Goal: Task Accomplishment & Management: Manage account settings

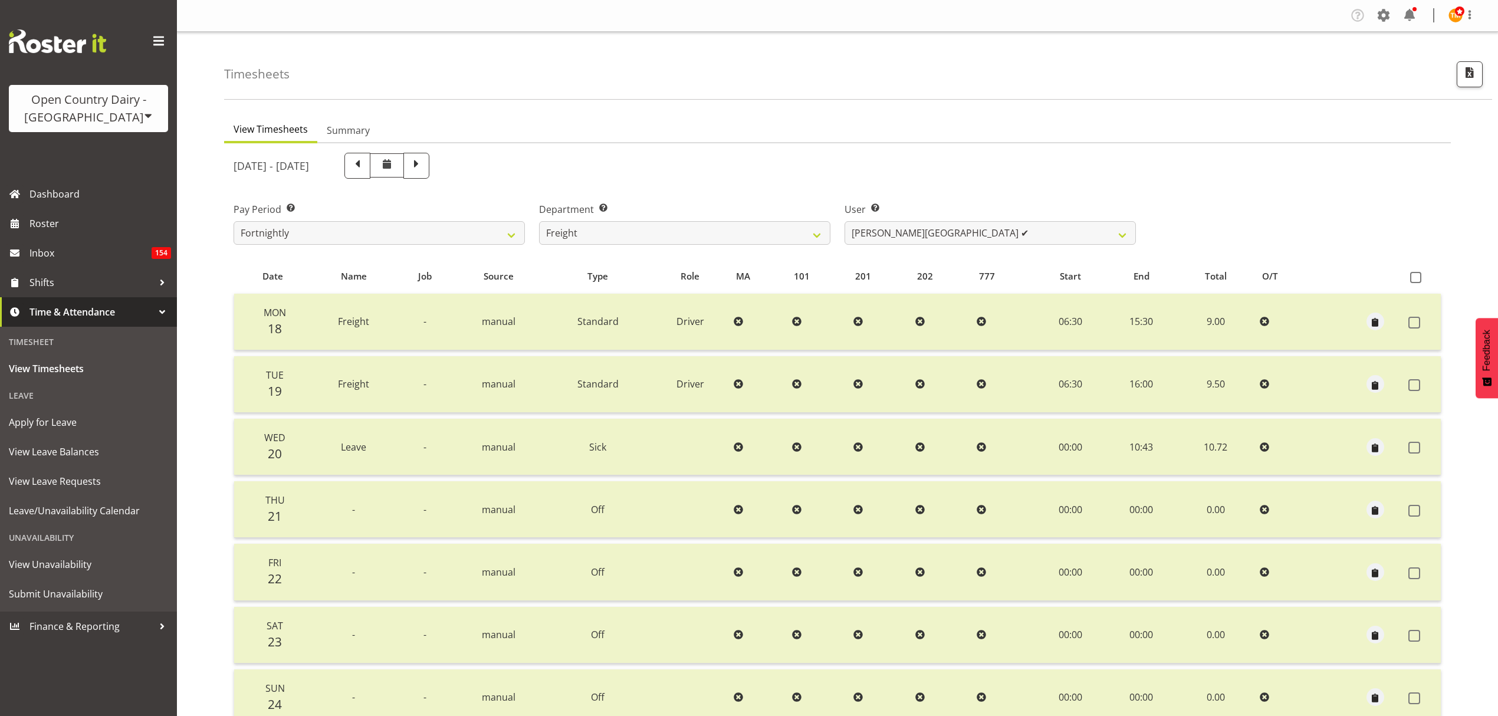
select select "702"
select select "7403"
click at [154, 227] on span "Roster" at bounding box center [100, 224] width 142 height 18
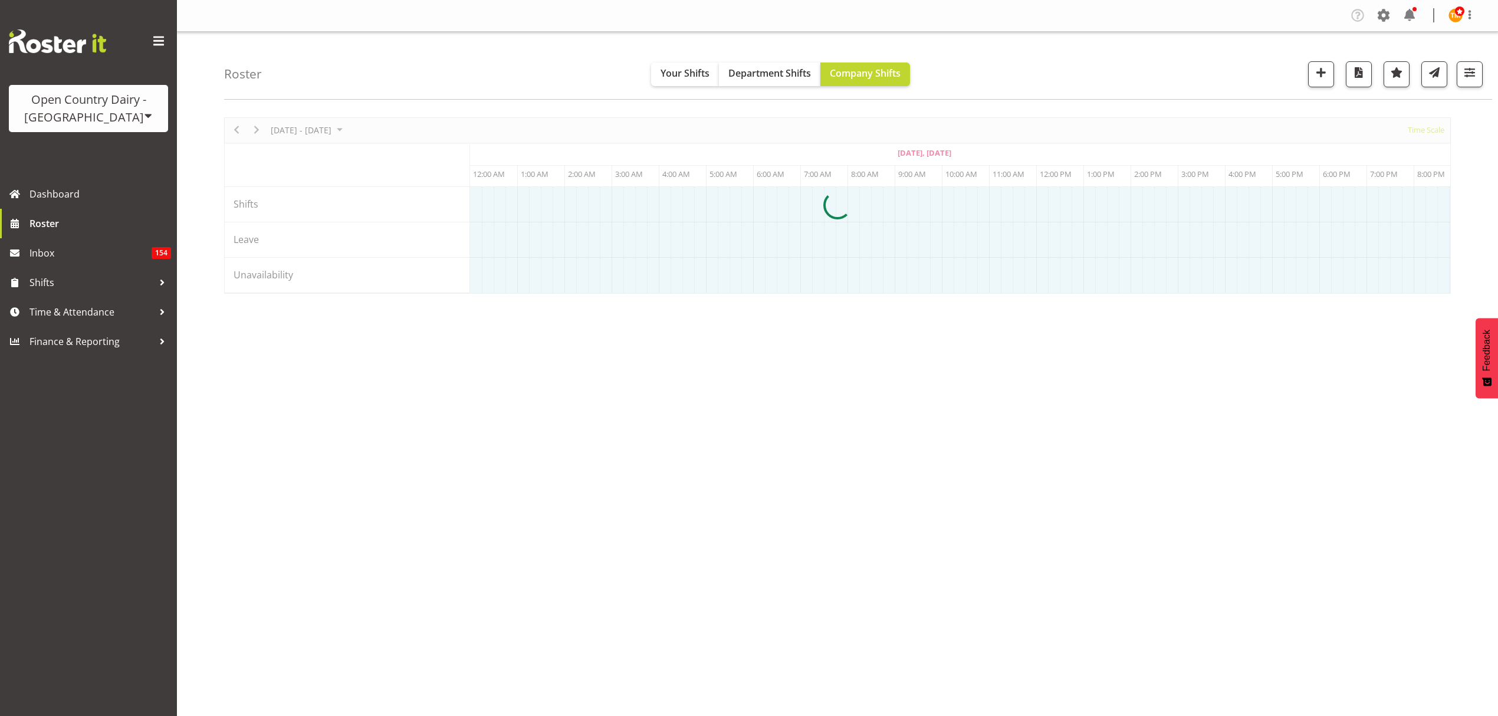
scroll to position [0, 425]
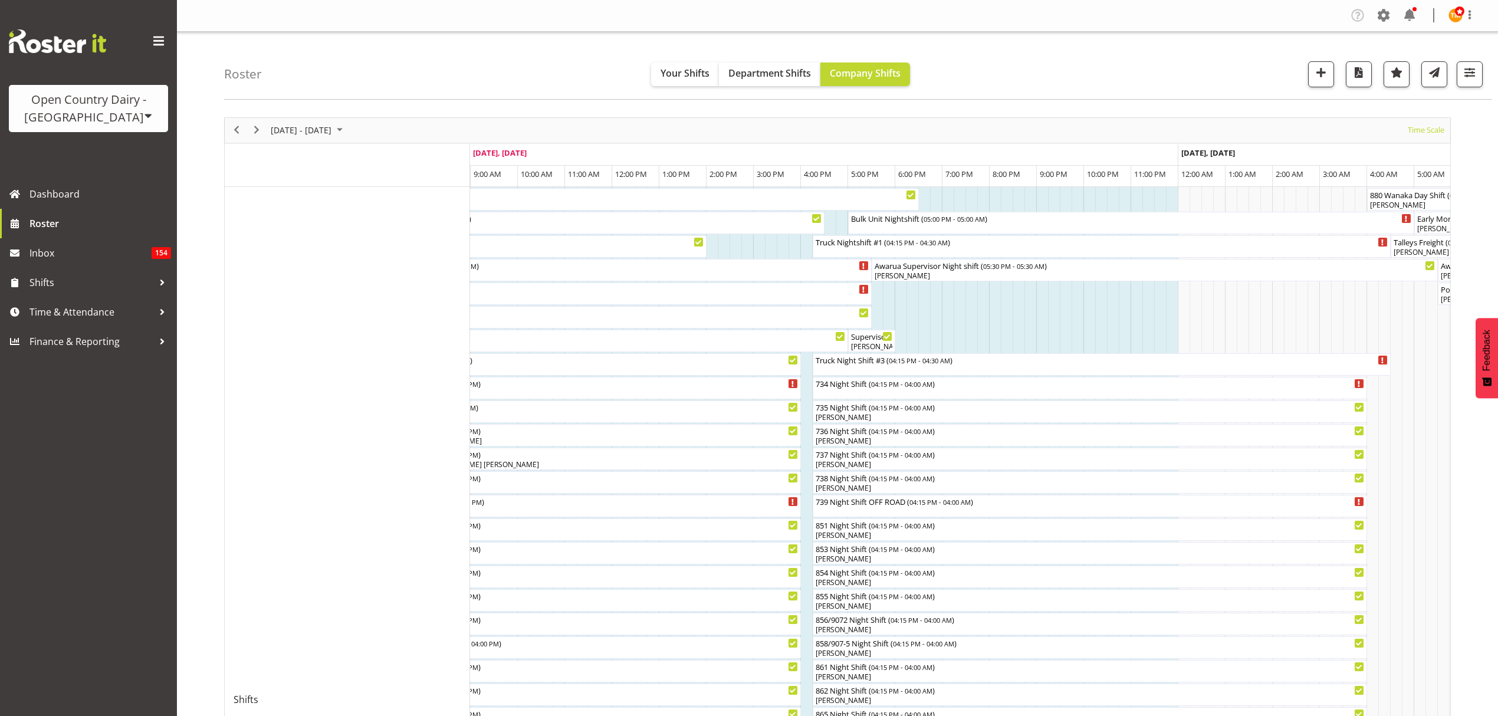
click at [1019, 350] on td "Timeline Week of August 25, 2025" at bounding box center [1018, 699] width 12 height 1025
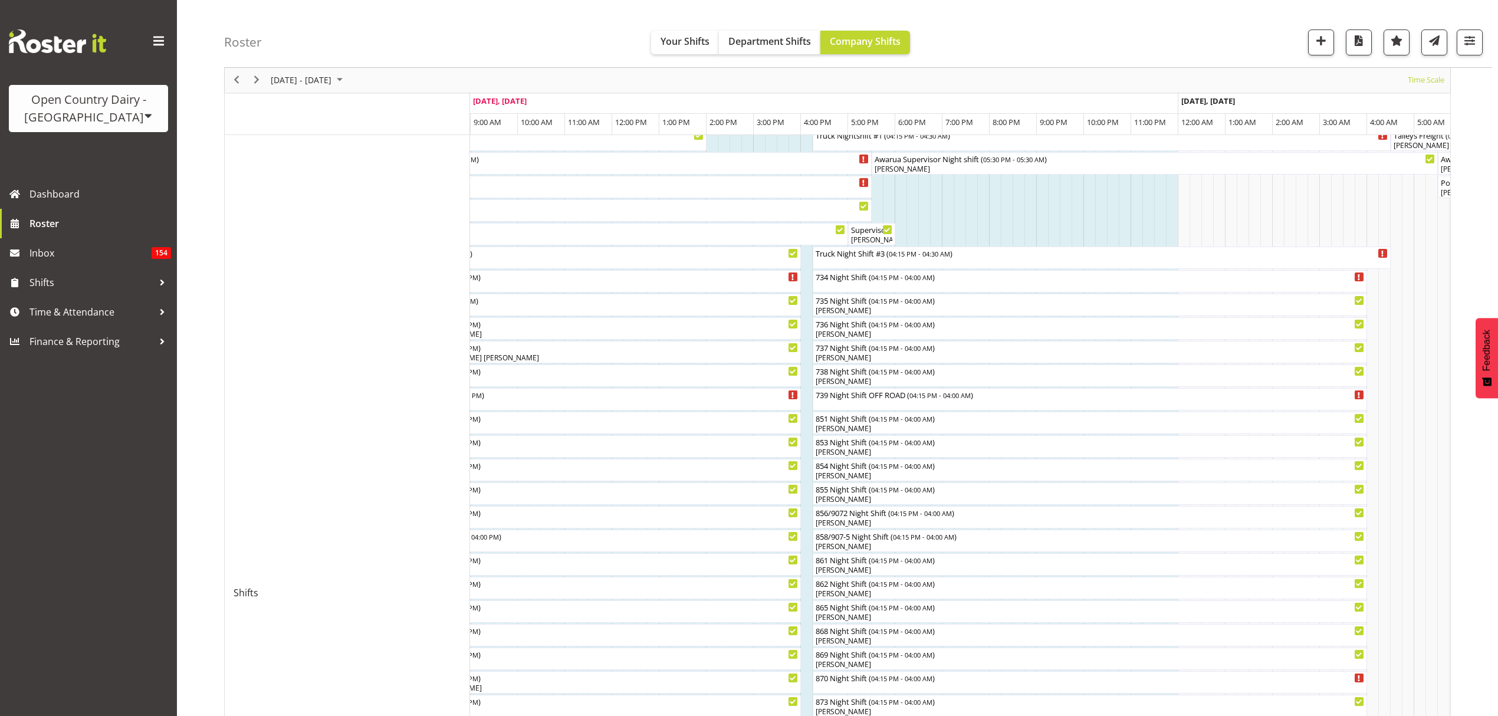
scroll to position [31, 0]
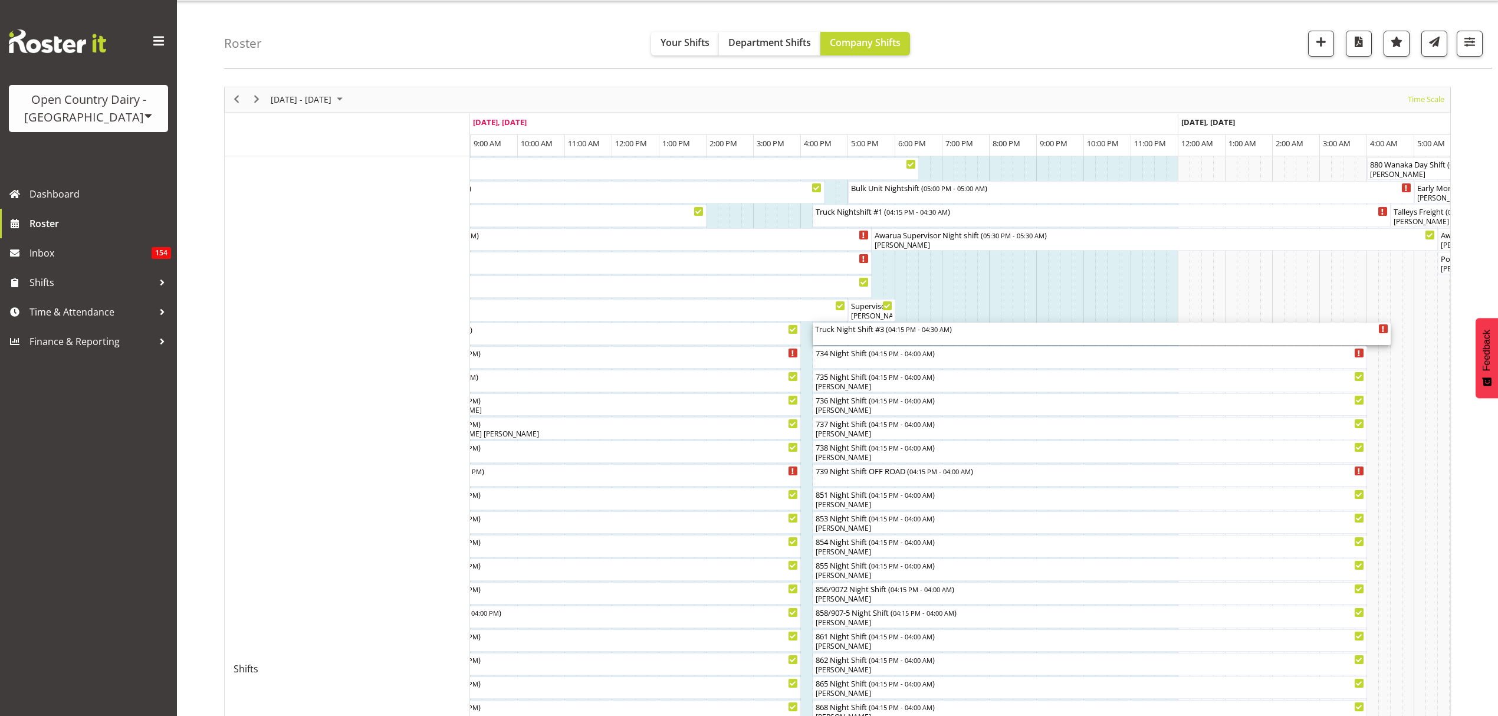
click at [975, 344] on div "Truck Night Shift #3 ( 04:15 PM - 04:30 AM )" at bounding box center [1101, 334] width 573 height 22
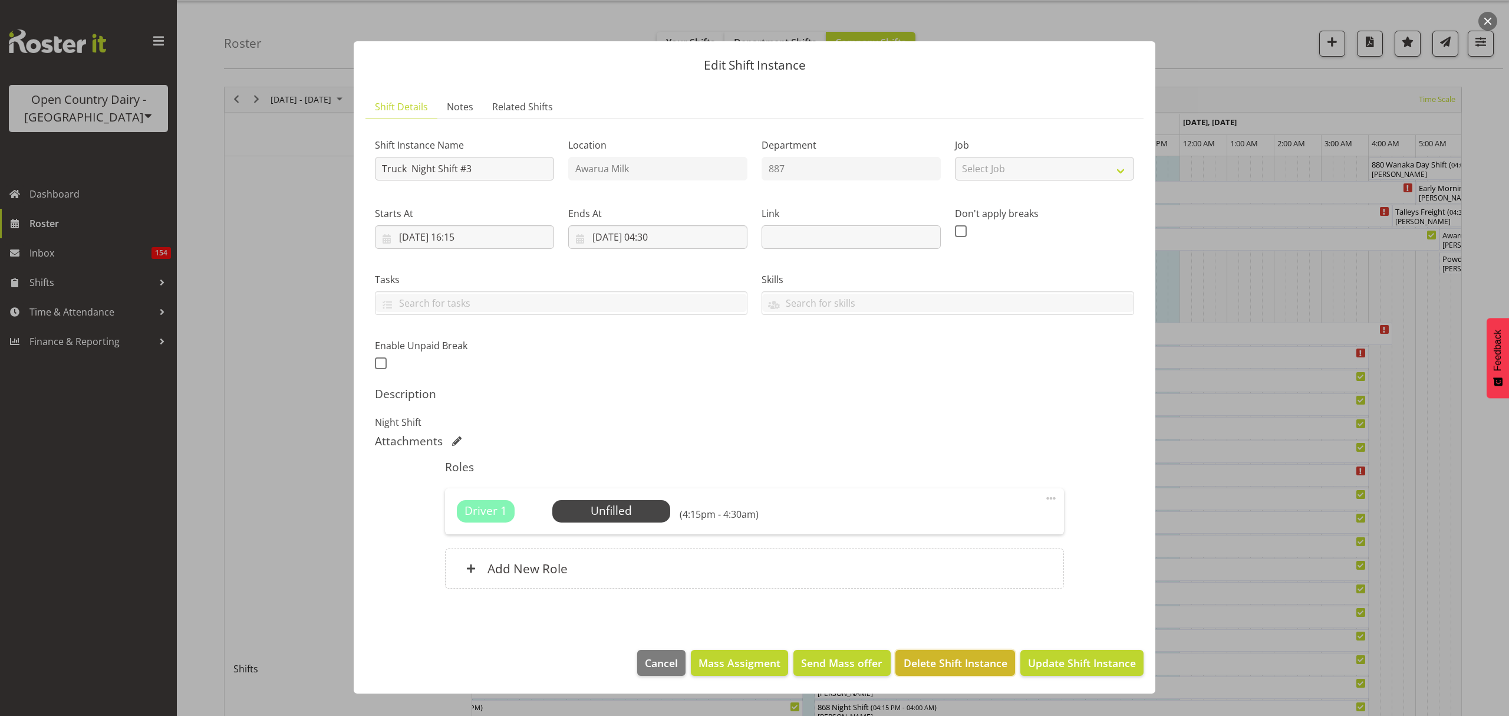
click at [942, 673] on button "Delete Shift Instance" at bounding box center [955, 663] width 119 height 26
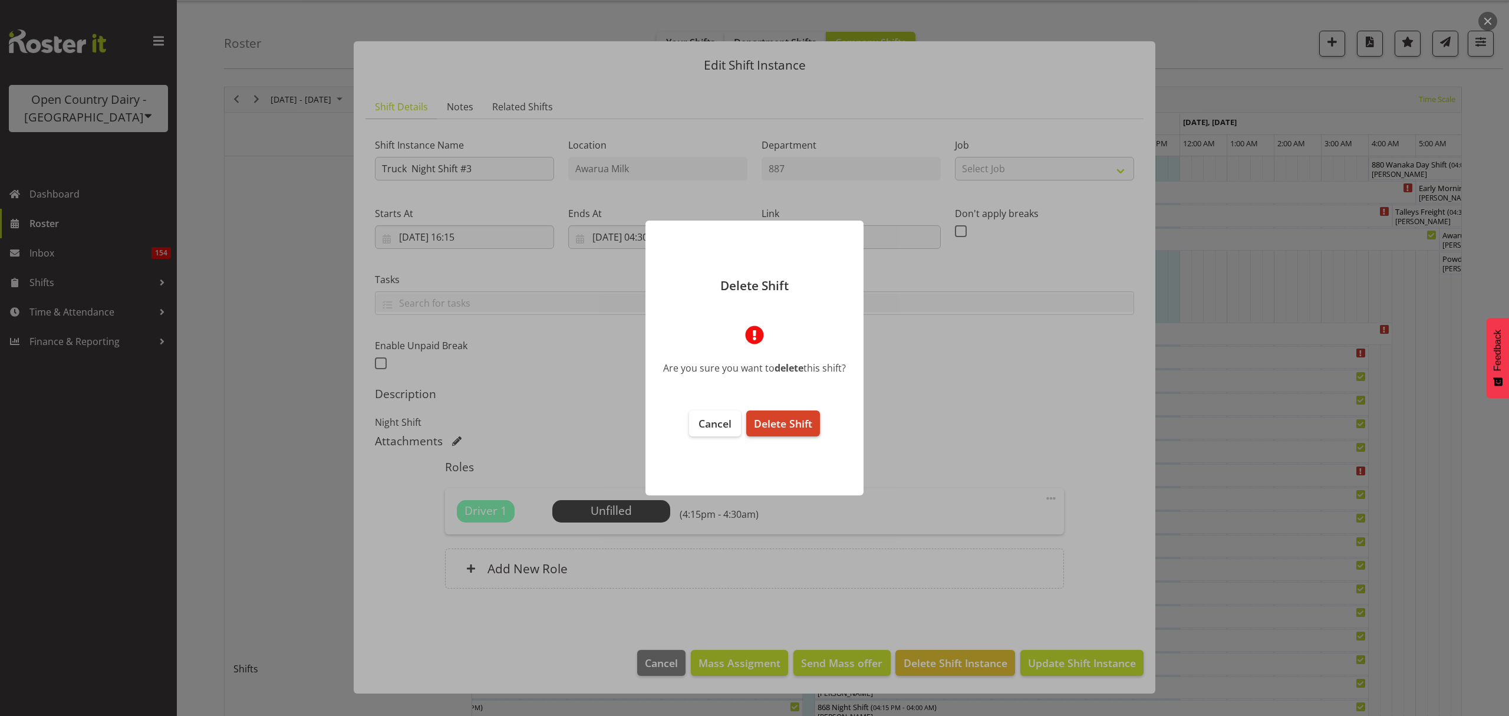
click at [767, 427] on span "Delete Shift" at bounding box center [783, 423] width 58 height 14
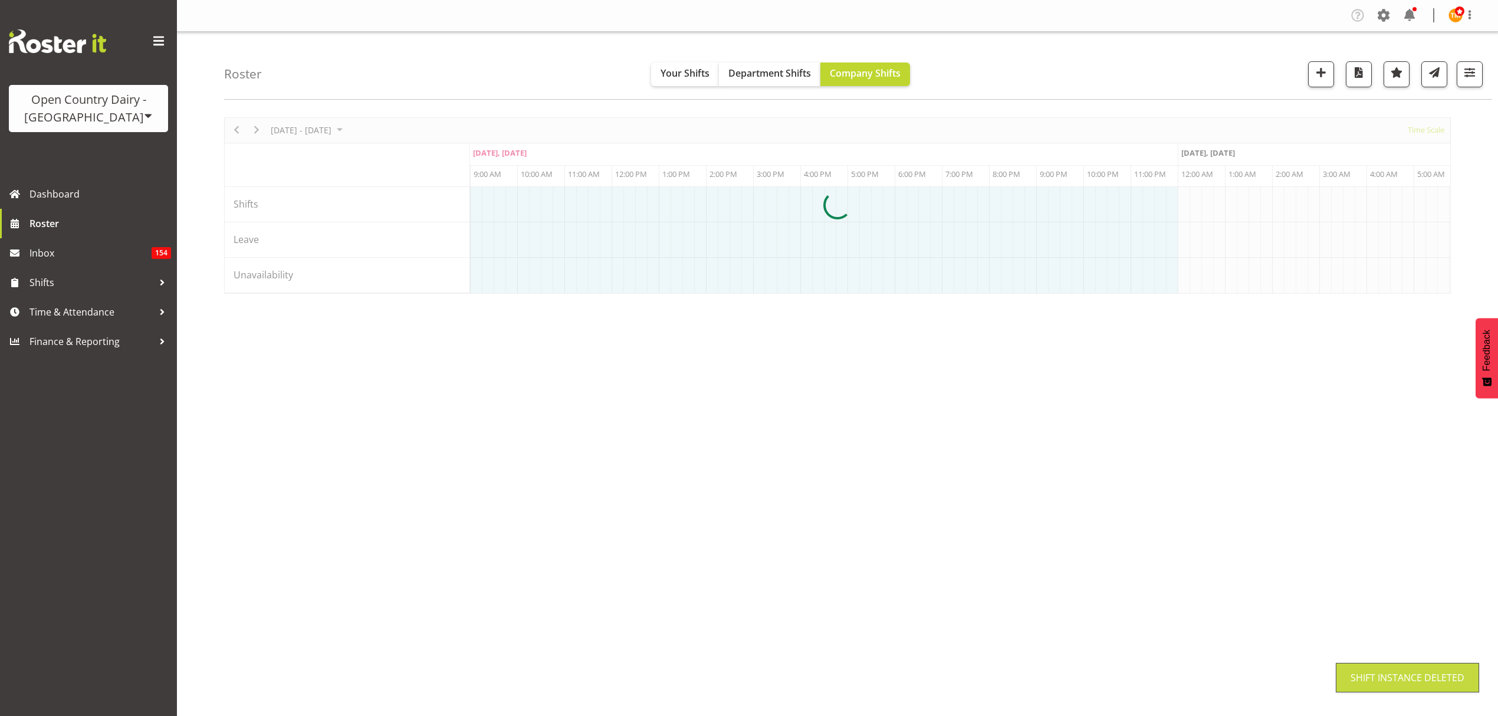
scroll to position [0, 0]
